Goal: Task Accomplishment & Management: Complete application form

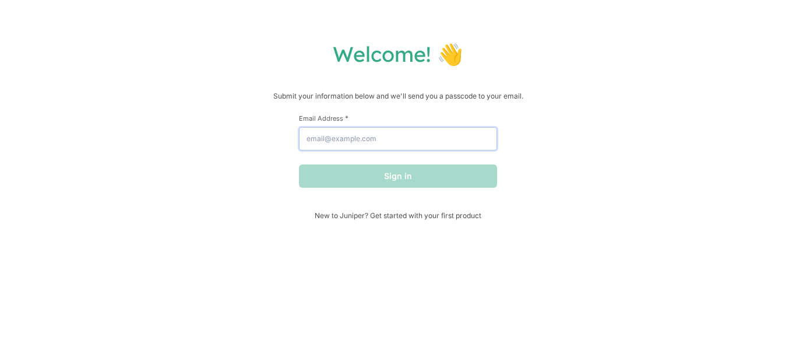
click at [349, 132] on input "Email Address *" at bounding box center [398, 138] width 198 height 23
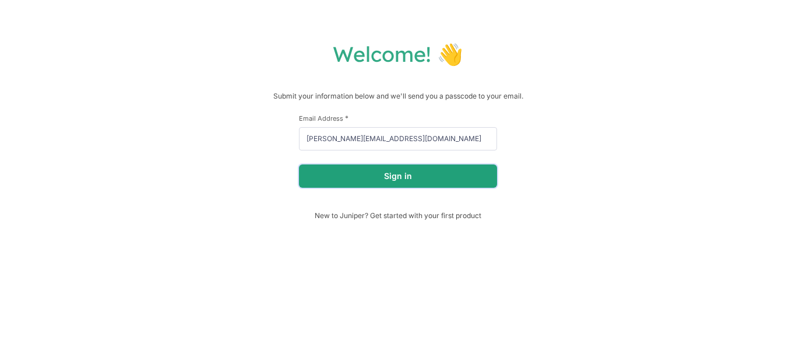
click at [348, 184] on button "Sign in" at bounding box center [398, 175] width 198 height 23
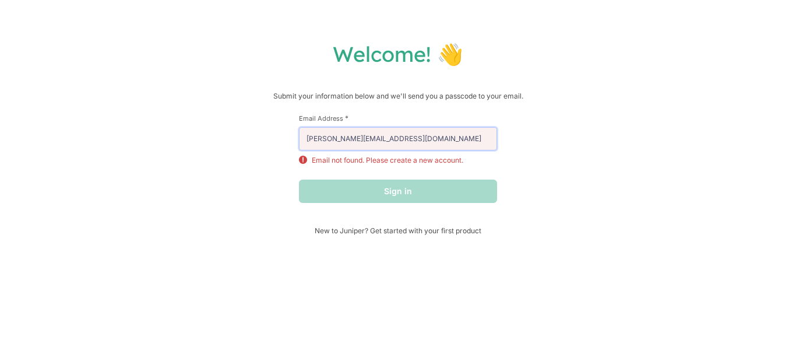
click at [445, 146] on input "[PERSON_NAME][EMAIL_ADDRESS][DOMAIN_NAME]" at bounding box center [398, 138] width 198 height 23
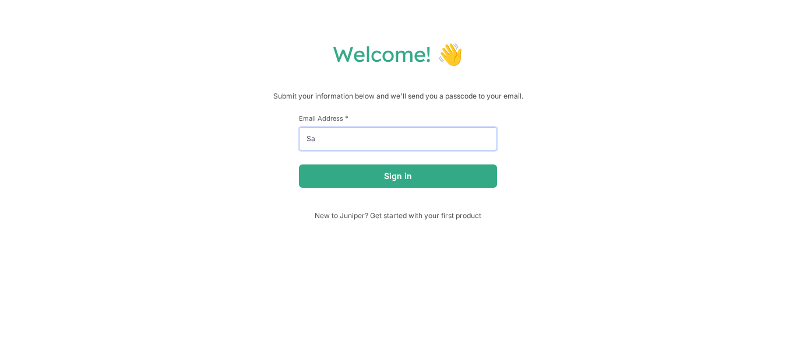
type input "S"
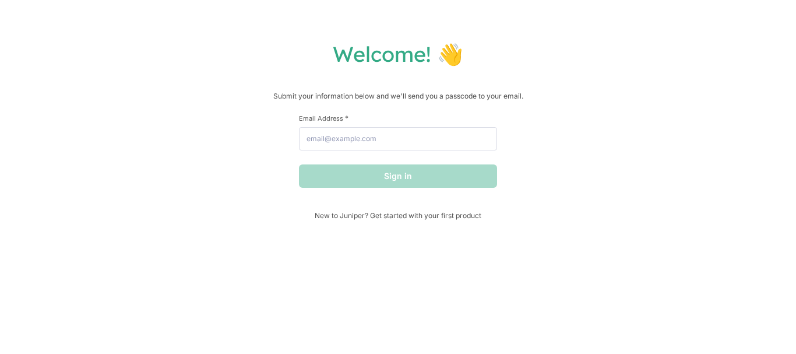
click at [412, 154] on form "First Name * Last Name * Email Address * Sign in" at bounding box center [398, 151] width 198 height 74
drag, startPoint x: 395, startPoint y: 138, endPoint x: 412, endPoint y: 154, distance: 23.9
click at [412, 154] on form "First Name * Last Name * Email Address * Sign in" at bounding box center [398, 151] width 198 height 74
click at [453, 216] on span "New to Juniper? Get started with your first product" at bounding box center [398, 215] width 198 height 9
